Goal: Information Seeking & Learning: Learn about a topic

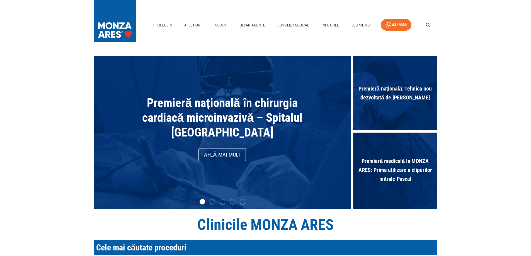
click at [218, 25] on link "Medici" at bounding box center [221, 25] width 18 height 11
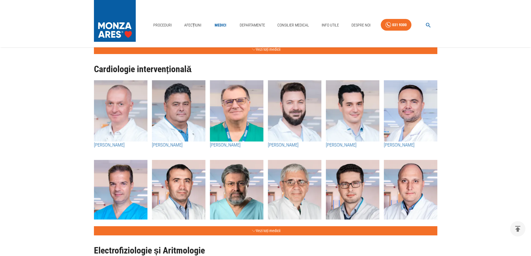
scroll to position [167, 0]
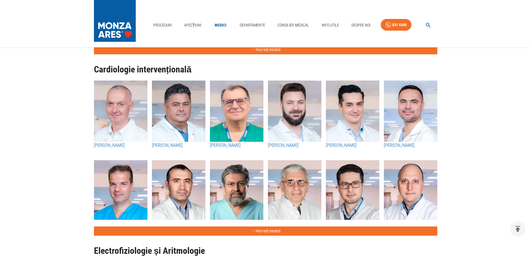
click at [144, 68] on h1 "Cardiologie intervențională" at bounding box center [266, 70] width 344 height 10
click at [262, 232] on button "Vezi toți medicii" at bounding box center [266, 231] width 344 height 9
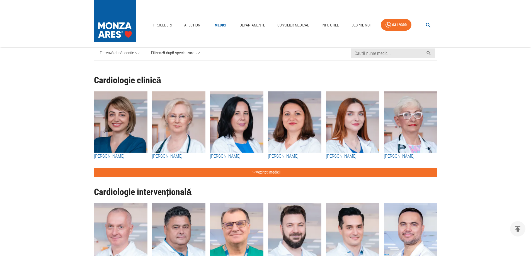
scroll to position [0, 0]
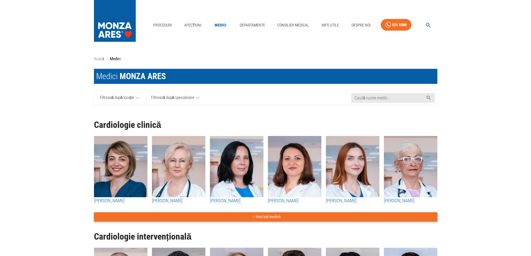
click at [262, 216] on button "Vezi toți medicii" at bounding box center [266, 217] width 344 height 9
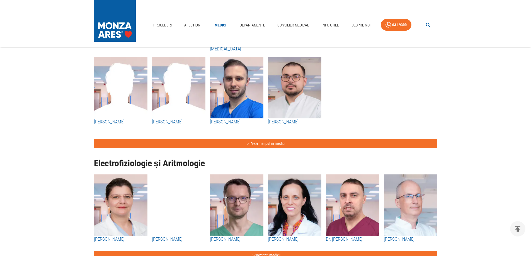
scroll to position [1673, 0]
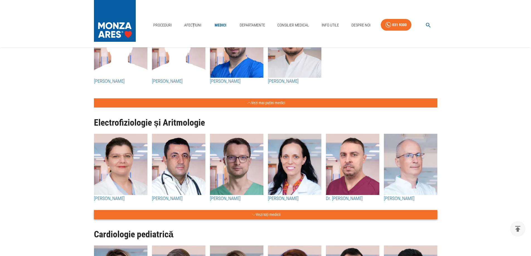
click at [263, 214] on button "Vezi toți medicii" at bounding box center [266, 214] width 344 height 9
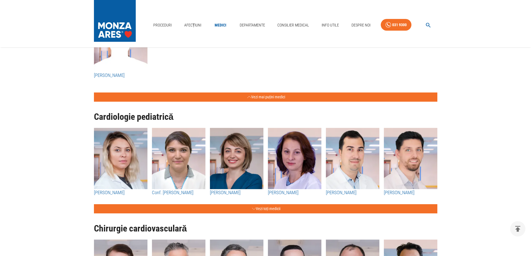
scroll to position [2120, 0]
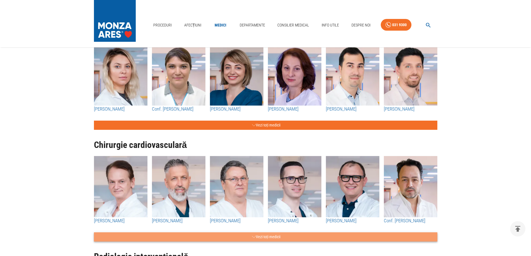
click at [257, 237] on button "Vezi toți medicii" at bounding box center [266, 237] width 344 height 9
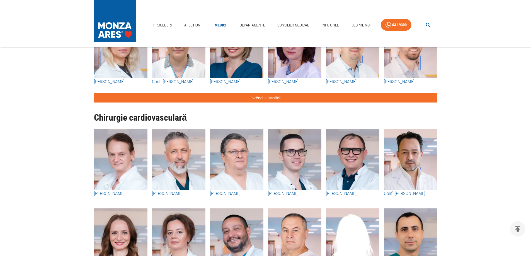
scroll to position [2231, 0]
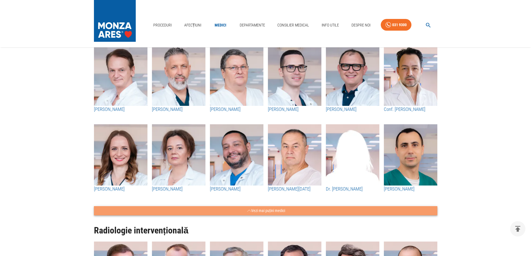
click at [281, 211] on button "Vezi mai puțini medici" at bounding box center [266, 210] width 344 height 9
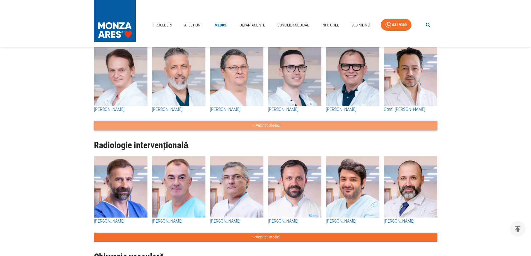
click at [276, 126] on button "Vezi toți medicii" at bounding box center [266, 125] width 344 height 9
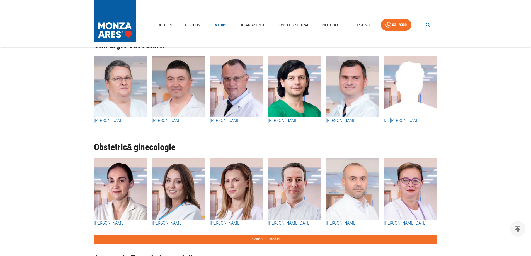
scroll to position [2566, 0]
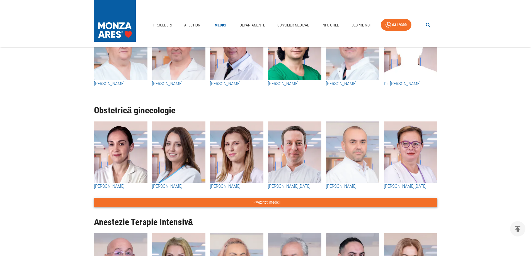
click at [263, 203] on button "Vezi toți medicii" at bounding box center [266, 202] width 344 height 9
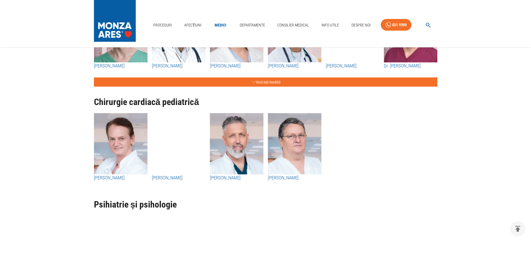
scroll to position [3709, 0]
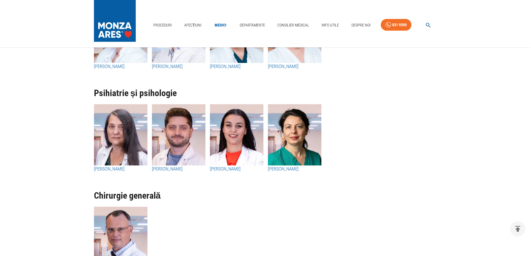
click at [170, 123] on img "button" at bounding box center [179, 134] width 54 height 61
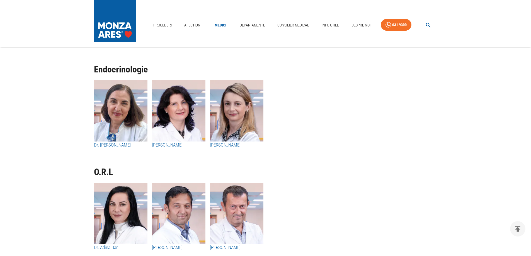
scroll to position [2806, 0]
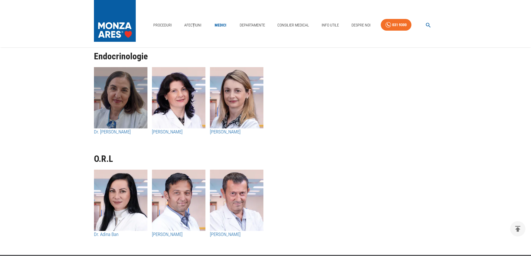
click at [104, 90] on img "button" at bounding box center [121, 97] width 54 height 61
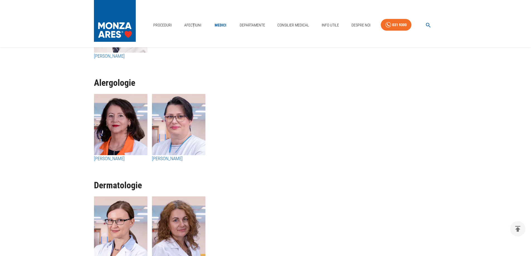
scroll to position [2304, 0]
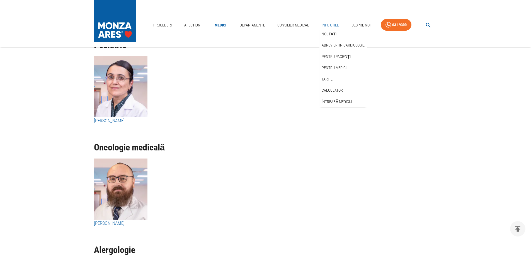
click at [335, 26] on link "Info Utile" at bounding box center [331, 25] width 22 height 11
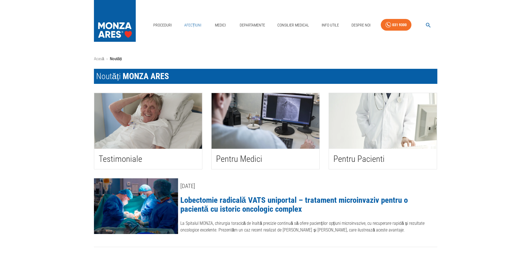
click at [195, 24] on link "Afecțiuni" at bounding box center [193, 25] width 22 height 11
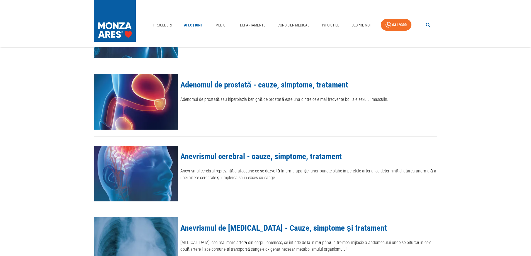
scroll to position [28, 0]
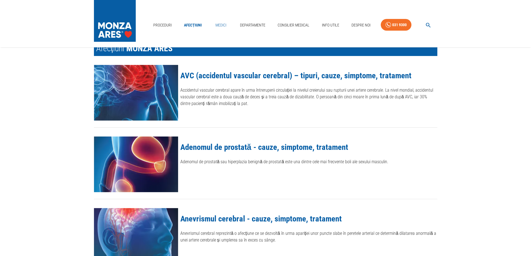
click at [219, 23] on link "Medici" at bounding box center [221, 25] width 18 height 11
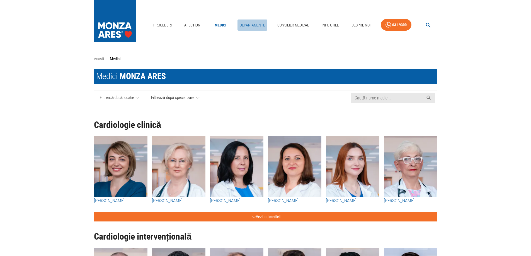
click at [241, 25] on link "Departamente" at bounding box center [253, 25] width 30 height 11
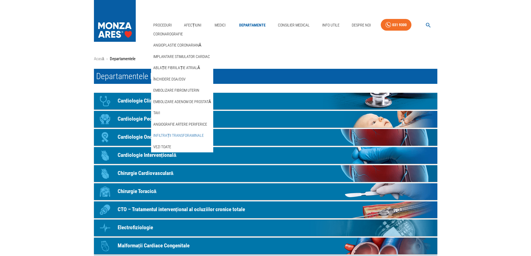
click at [176, 132] on link "Infiltrații transforaminale" at bounding box center [178, 135] width 53 height 9
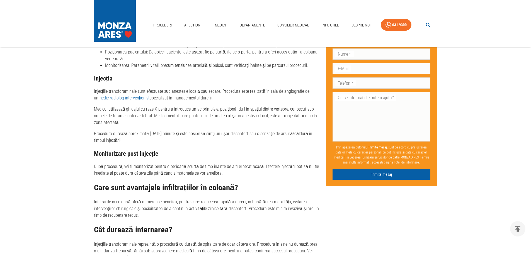
scroll to position [976, 0]
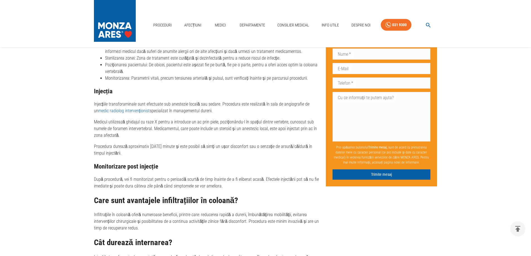
click at [97, 200] on h2 "Care sunt avantajele infiltrațiilor în coloană?" at bounding box center [208, 200] width 228 height 9
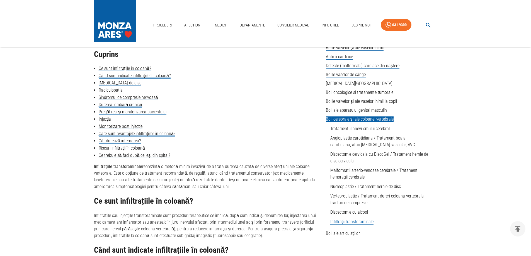
scroll to position [0, 0]
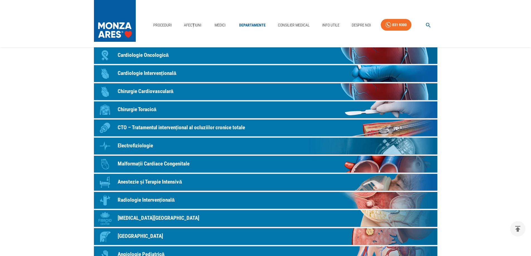
scroll to position [116, 0]
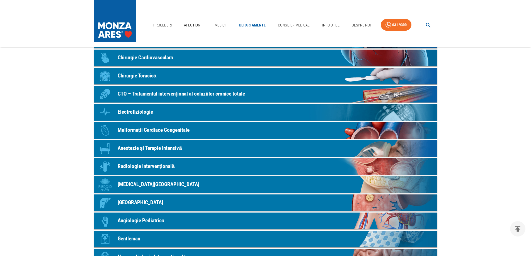
click at [239, 167] on link "Icon Radiologie Intervențională" at bounding box center [266, 166] width 344 height 17
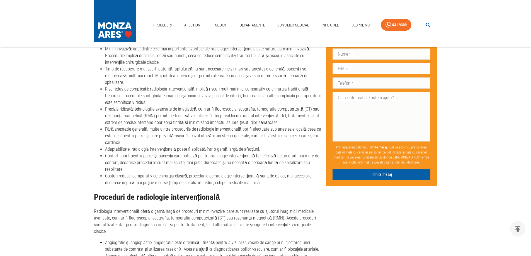
scroll to position [558, 0]
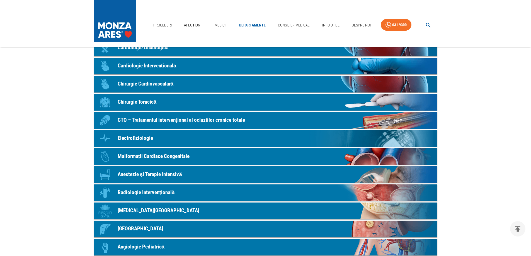
scroll to position [60, 0]
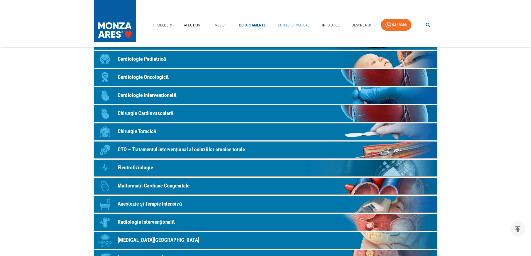
click at [283, 22] on link "Consilier Medical" at bounding box center [294, 25] width 36 height 11
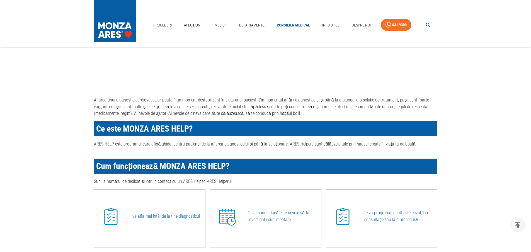
scroll to position [167, 0]
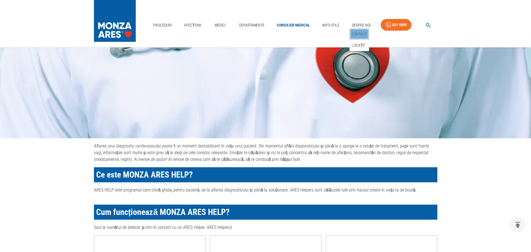
click at [359, 33] on link "Contact" at bounding box center [359, 34] width 17 height 9
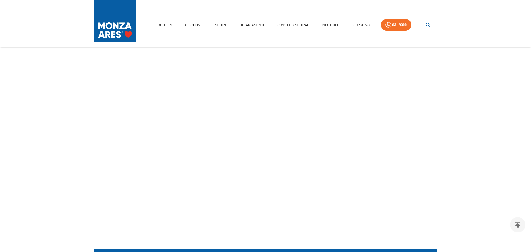
scroll to position [13, 0]
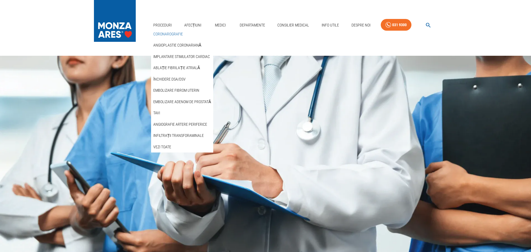
click at [159, 33] on link "Coronarografie" at bounding box center [168, 34] width 32 height 9
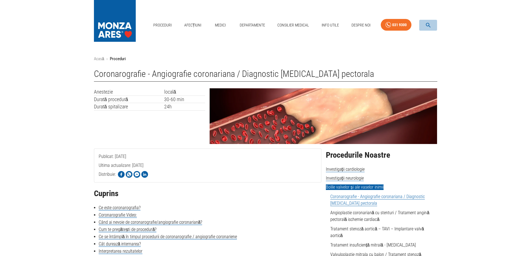
click at [425, 24] on icon "button" at bounding box center [428, 25] width 6 height 6
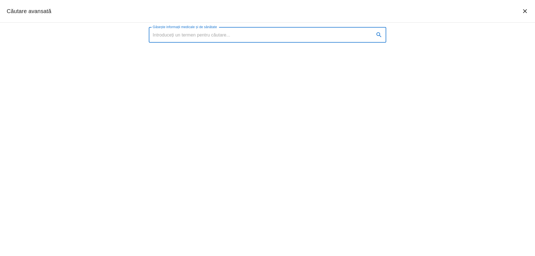
scroll to position [13, 0]
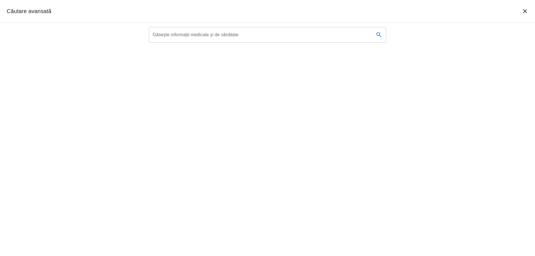
scroll to position [167, 0]
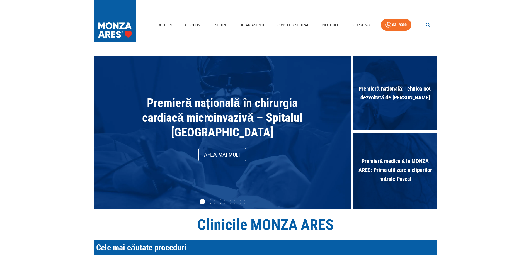
click at [212, 205] on ul at bounding box center [222, 203] width 257 height 8
click at [213, 202] on li "slide item 2" at bounding box center [213, 202] width 6 height 6
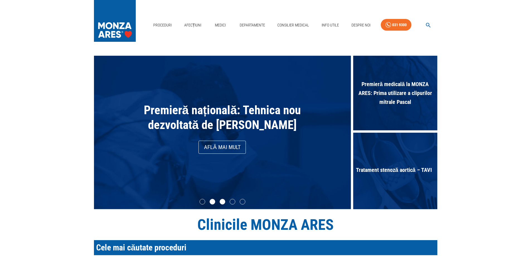
click at [223, 203] on li "slide item 3" at bounding box center [223, 202] width 6 height 6
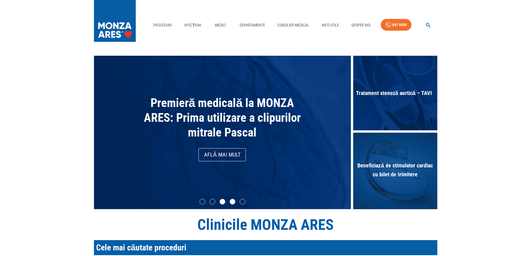
click at [230, 203] on li "slide item 4" at bounding box center [233, 202] width 6 height 6
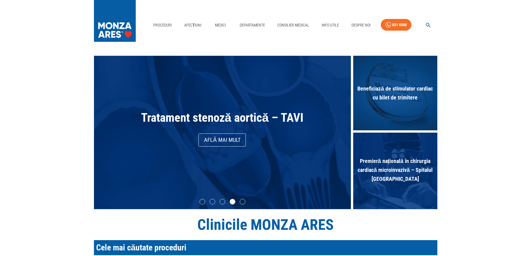
click at [246, 201] on ul at bounding box center [222, 203] width 257 height 8
click at [242, 202] on li "slide item 5" at bounding box center [243, 202] width 6 height 6
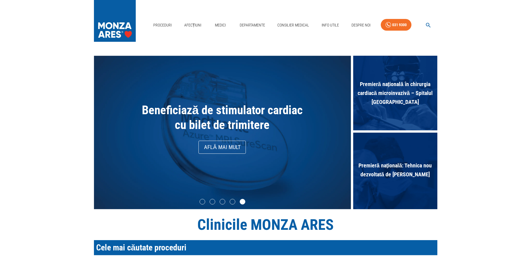
click at [212, 144] on link "Află mai mult" at bounding box center [222, 147] width 47 height 13
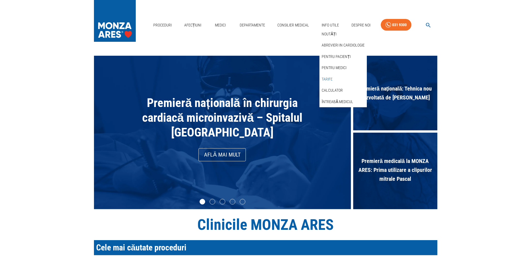
click at [333, 76] on link "Tarife" at bounding box center [327, 79] width 13 height 9
